Goal: Task Accomplishment & Management: Complete application form

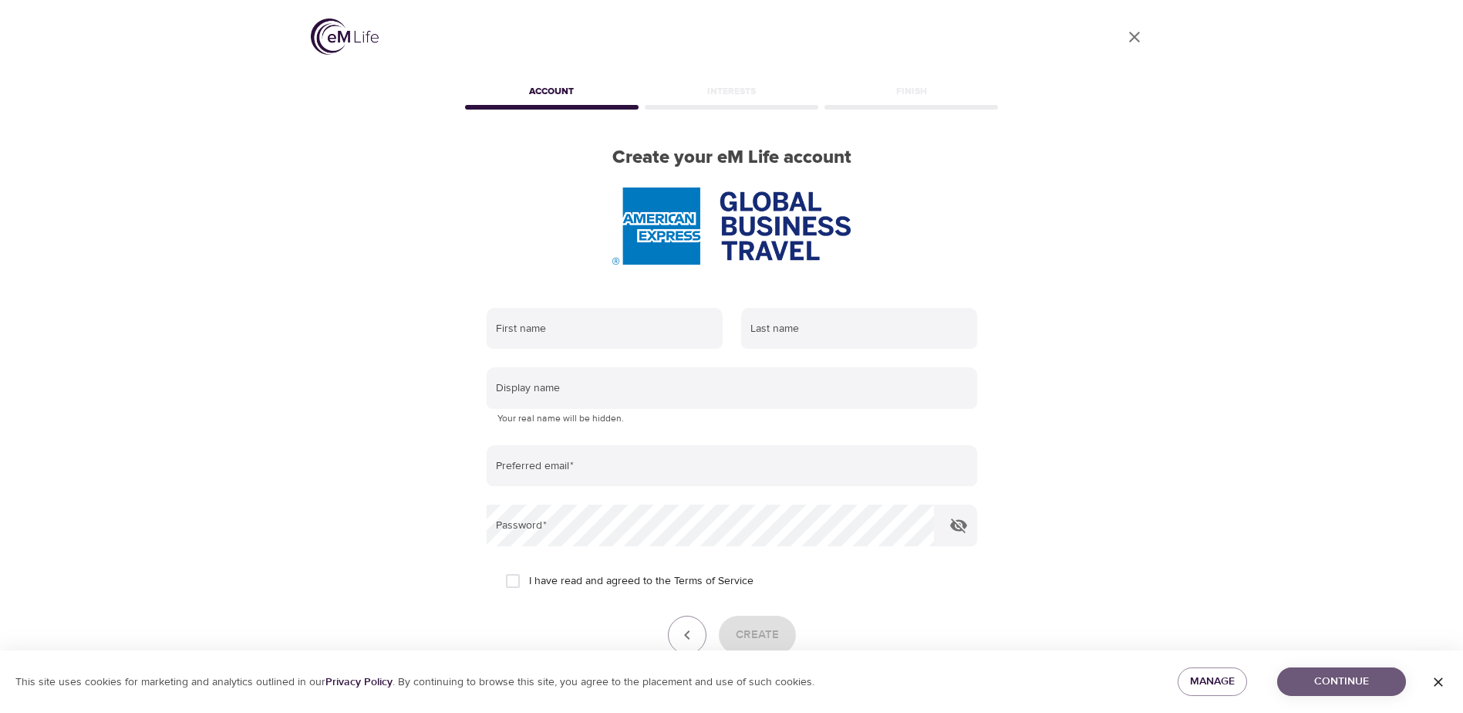
click at [1322, 675] on span "Continue" at bounding box center [1341, 681] width 104 height 19
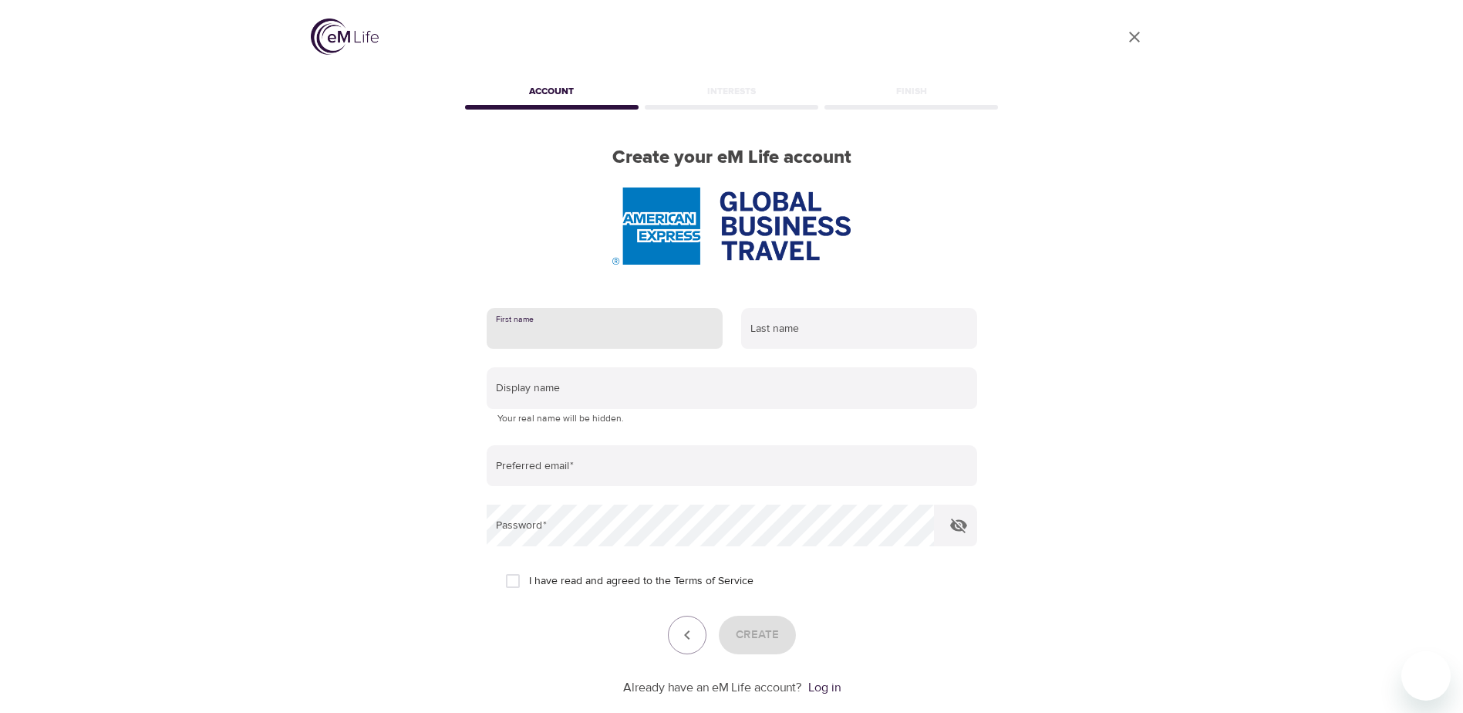
click at [583, 329] on input "text" at bounding box center [605, 329] width 236 height 42
type input "[PERSON_NAME]"
type input "Khanna"
type input "[PERSON_NAME][EMAIL_ADDRESS][DOMAIN_NAME]"
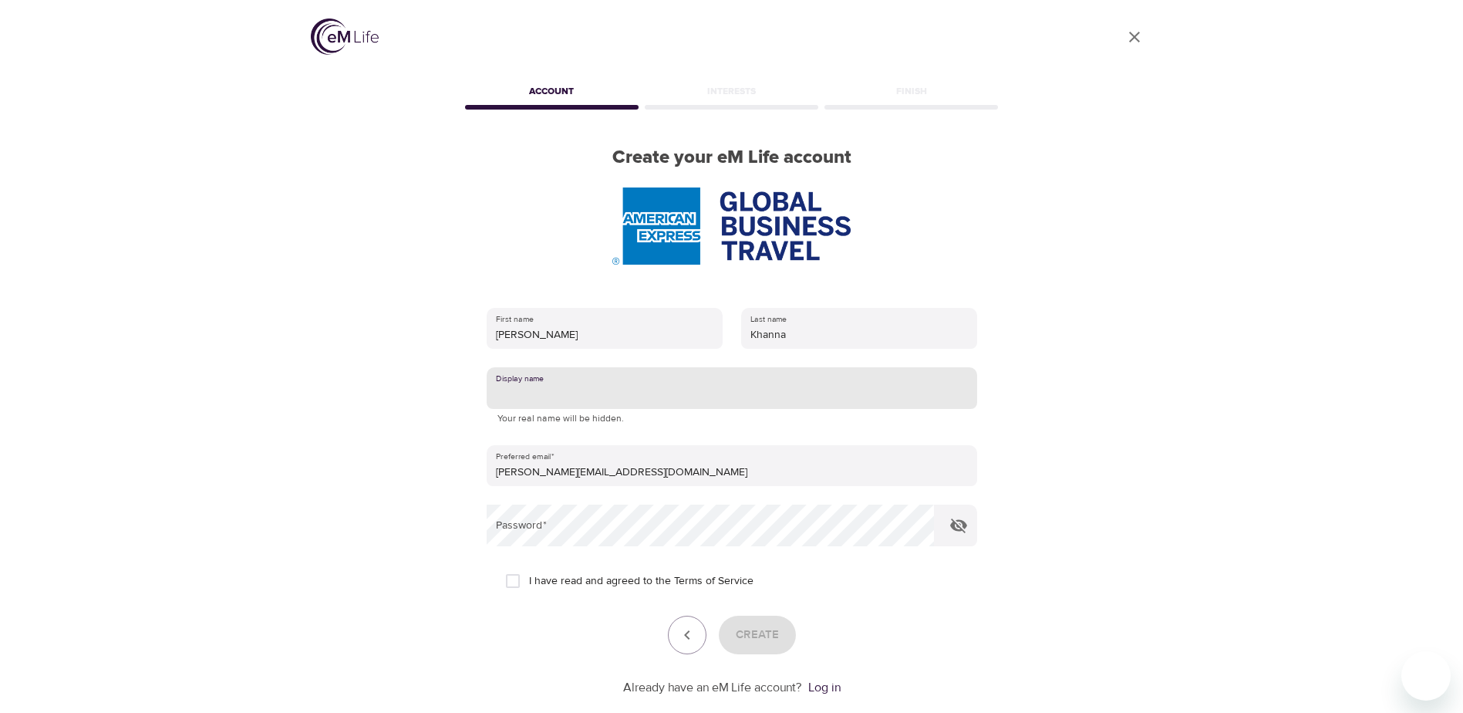
click at [571, 391] on input "text" at bounding box center [732, 388] width 490 height 42
type input "[PERSON_NAME]"
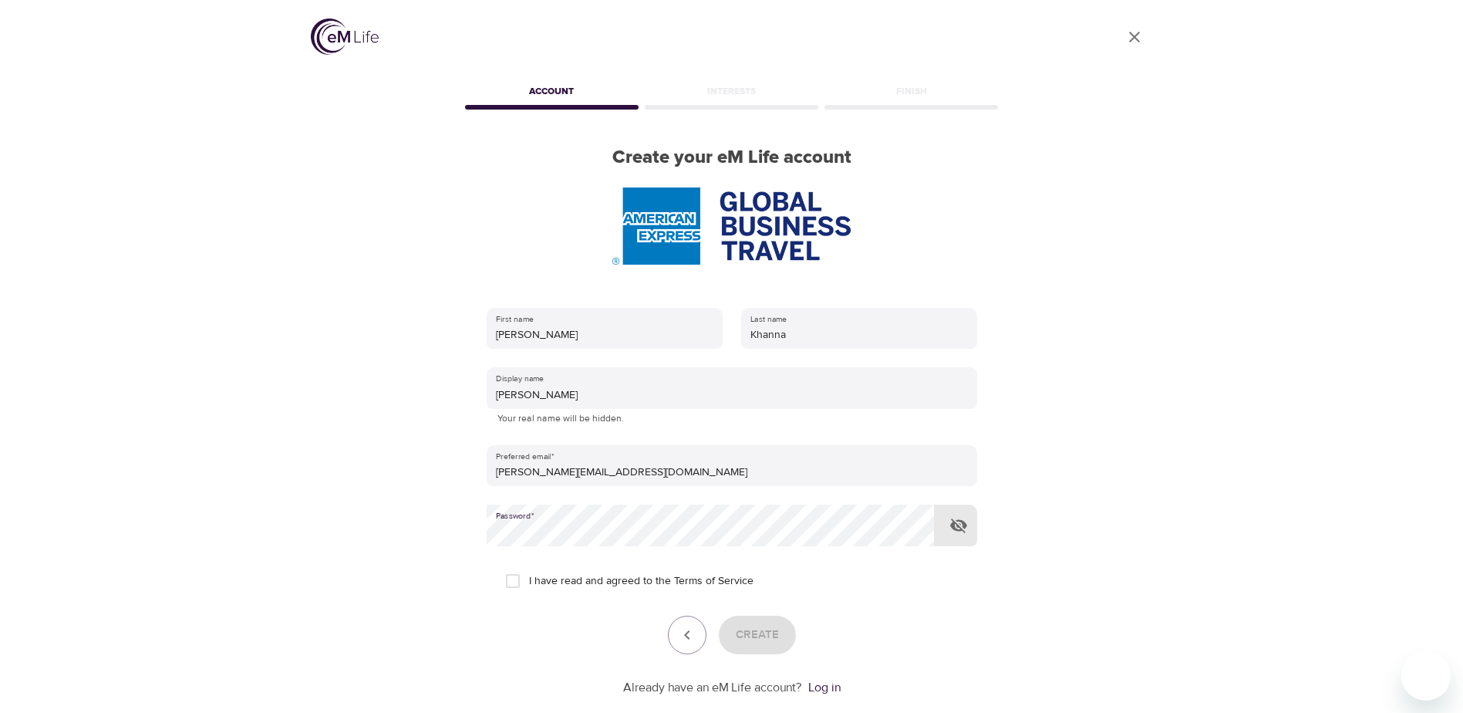
click at [512, 580] on input "I have read and agreed to the Terms of Service" at bounding box center [513, 581] width 32 height 32
checkbox input "true"
click at [764, 636] on span "Create" at bounding box center [757, 635] width 43 height 20
